Goal: Task Accomplishment & Management: Use online tool/utility

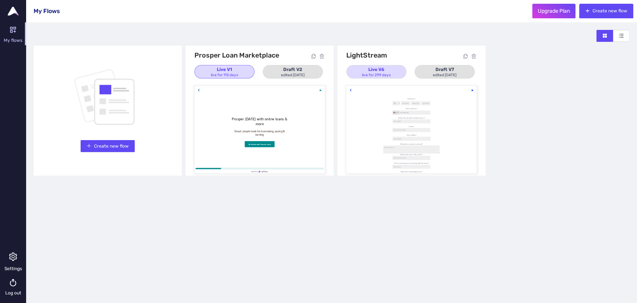
click at [242, 75] on button "Live V1 live for 113 days" at bounding box center [224, 71] width 60 height 13
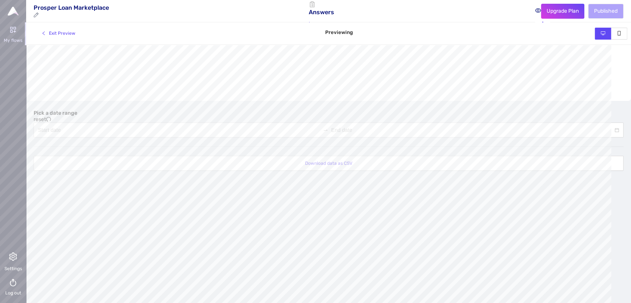
click at [335, 15] on span "Answers" at bounding box center [322, 8] width 27 height 14
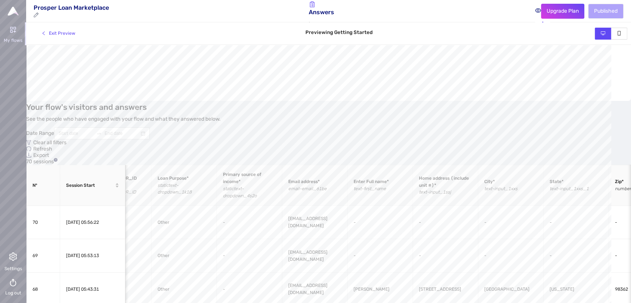
scroll to position [0, 301]
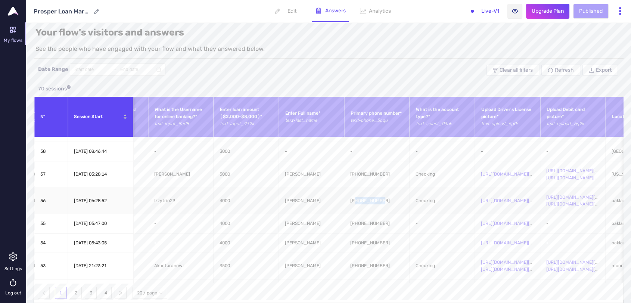
drag, startPoint x: 355, startPoint y: 200, endPoint x: 386, endPoint y: 204, distance: 31.2
click at [386, 204] on td "[PHONE_NUMBER]" at bounding box center [376, 201] width 65 height 26
copy span "4088576949"
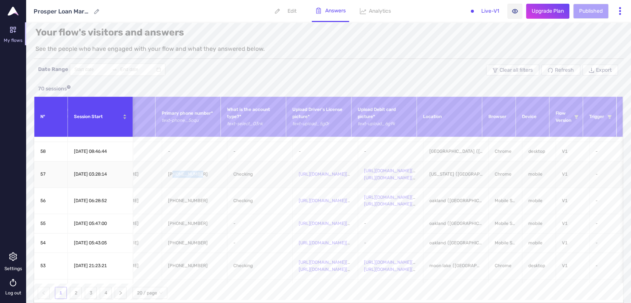
drag, startPoint x: 160, startPoint y: 173, endPoint x: 193, endPoint y: 174, distance: 32.5
click at [193, 174] on td "[PHONE_NUMBER]" at bounding box center [194, 174] width 65 height 26
copy span "6162743676"
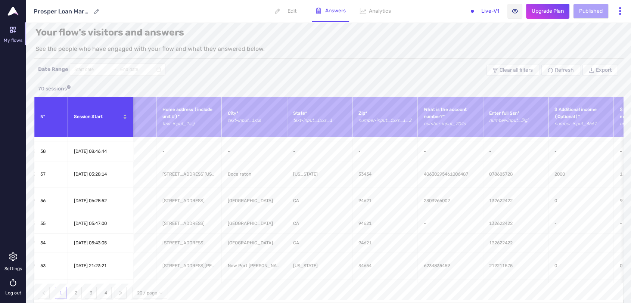
scroll to position [0, 499]
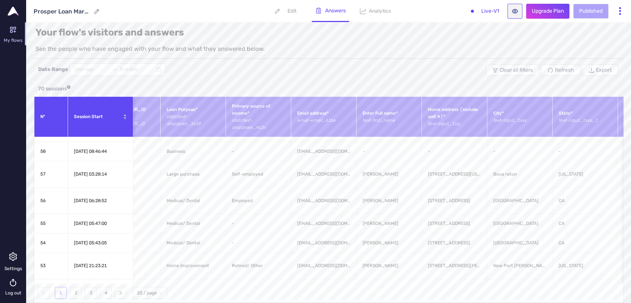
click at [512, 11] on icon "eye" at bounding box center [515, 11] width 6 height 4
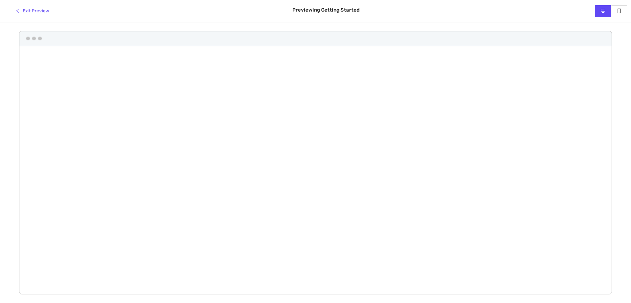
scroll to position [6, 0]
click at [28, 12] on span "Exit Preview" at bounding box center [36, 10] width 26 height 7
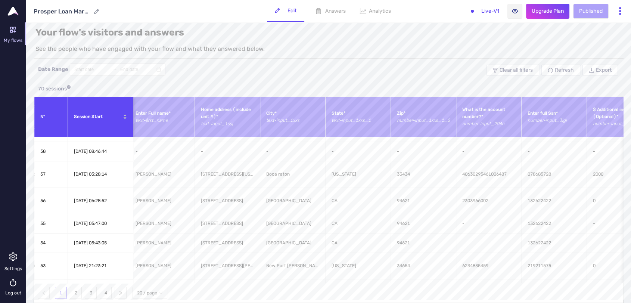
scroll to position [0, 499]
